Goal: Complete application form: Complete application form

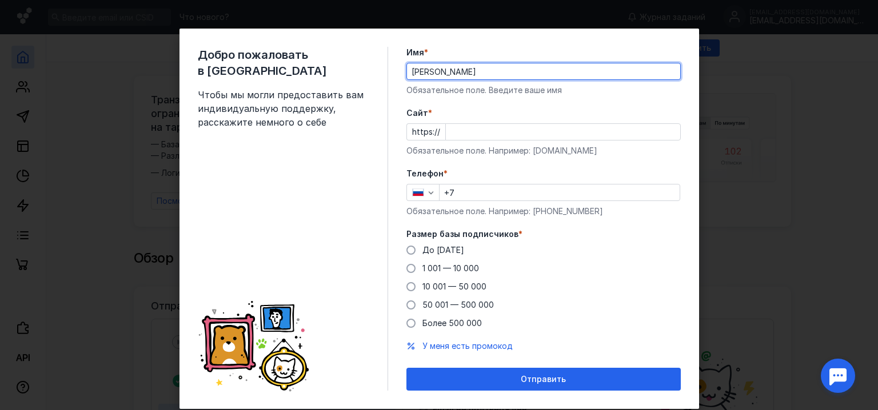
type input "[PERSON_NAME]"
click at [453, 131] on input "Cайт *" at bounding box center [563, 132] width 234 height 16
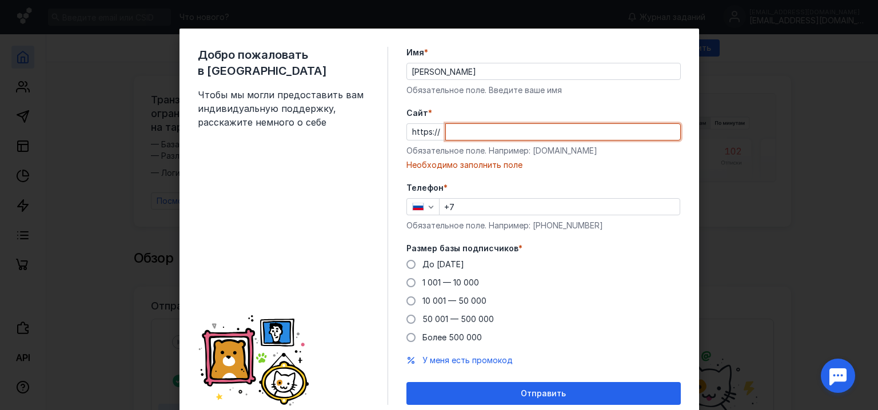
paste input "[DOMAIN_NAME]"
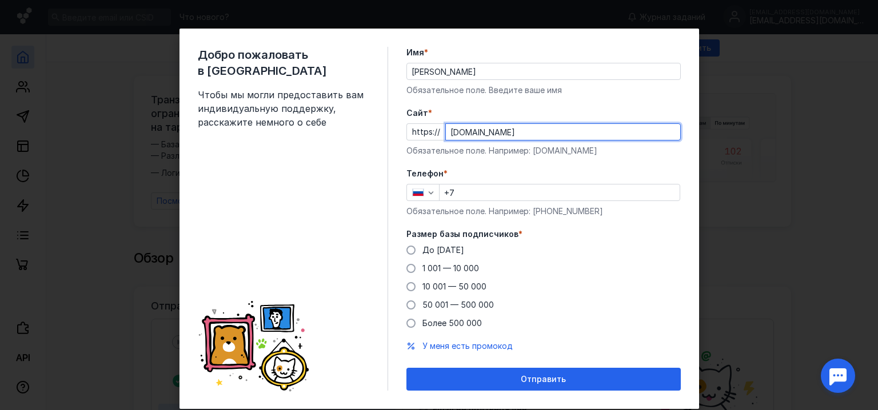
type input "[DOMAIN_NAME]"
click at [472, 195] on input "+7" at bounding box center [559, 193] width 240 height 16
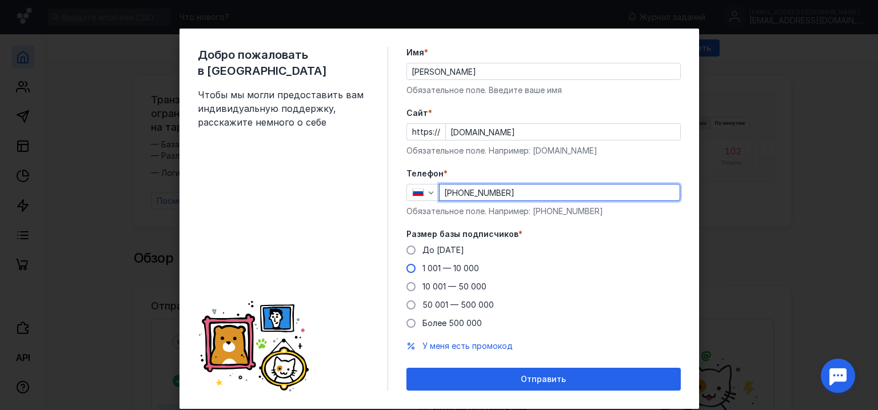
type input "[PHONE_NUMBER]"
click at [408, 267] on span at bounding box center [410, 268] width 9 height 9
click at [0, 0] on input "1 001 — 10 000" at bounding box center [0, 0] width 0 height 0
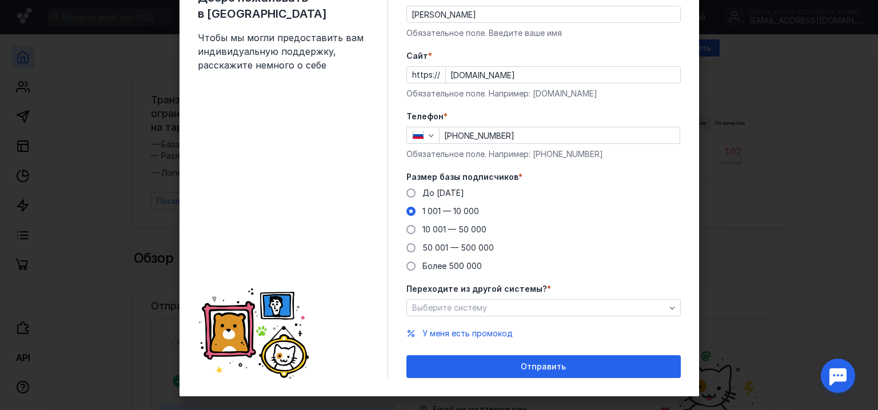
scroll to position [72, 0]
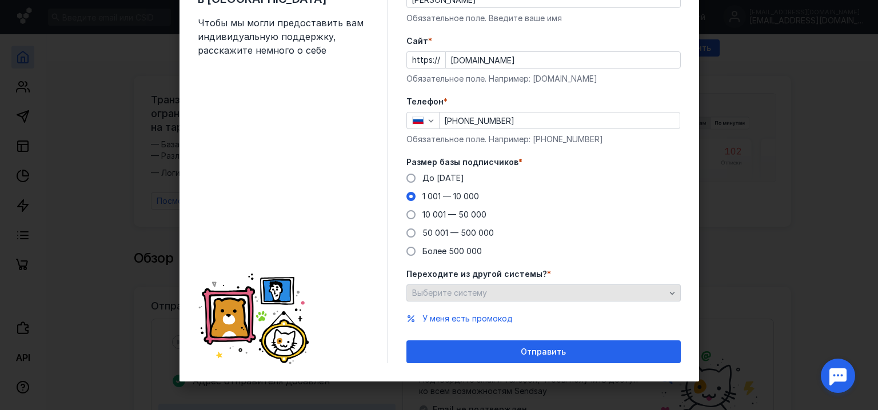
click at [570, 289] on div "Выберите систему" at bounding box center [538, 294] width 259 height 10
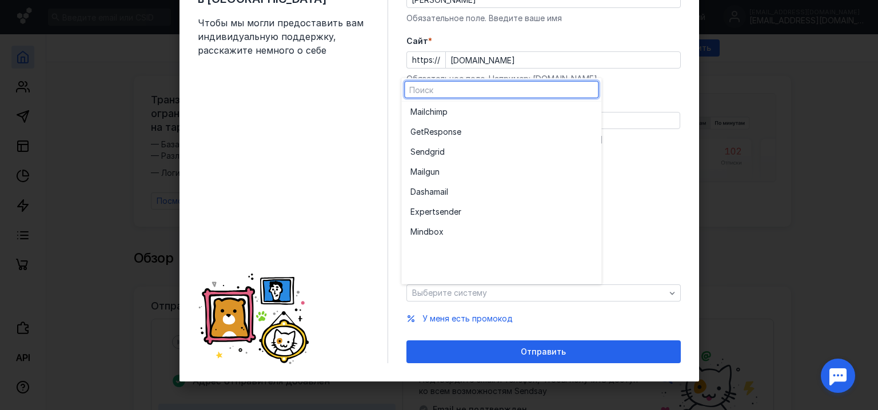
scroll to position [0, 0]
click at [658, 165] on label "Размер базы подписчиков *" at bounding box center [543, 162] width 274 height 11
